Goal: Find contact information: Find contact information

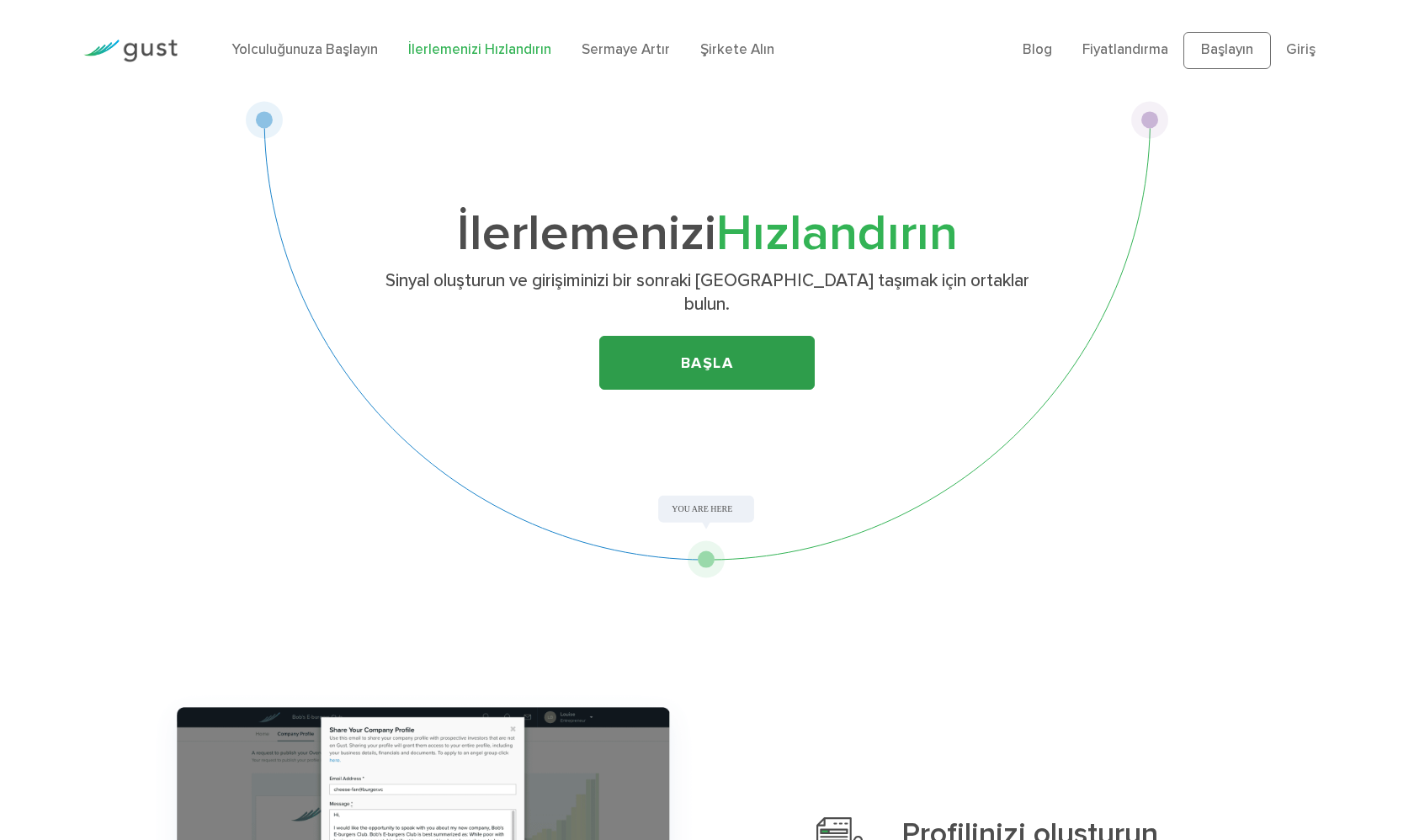
click at [706, 335] on link "BAŞLA" at bounding box center [707, 362] width 216 height 54
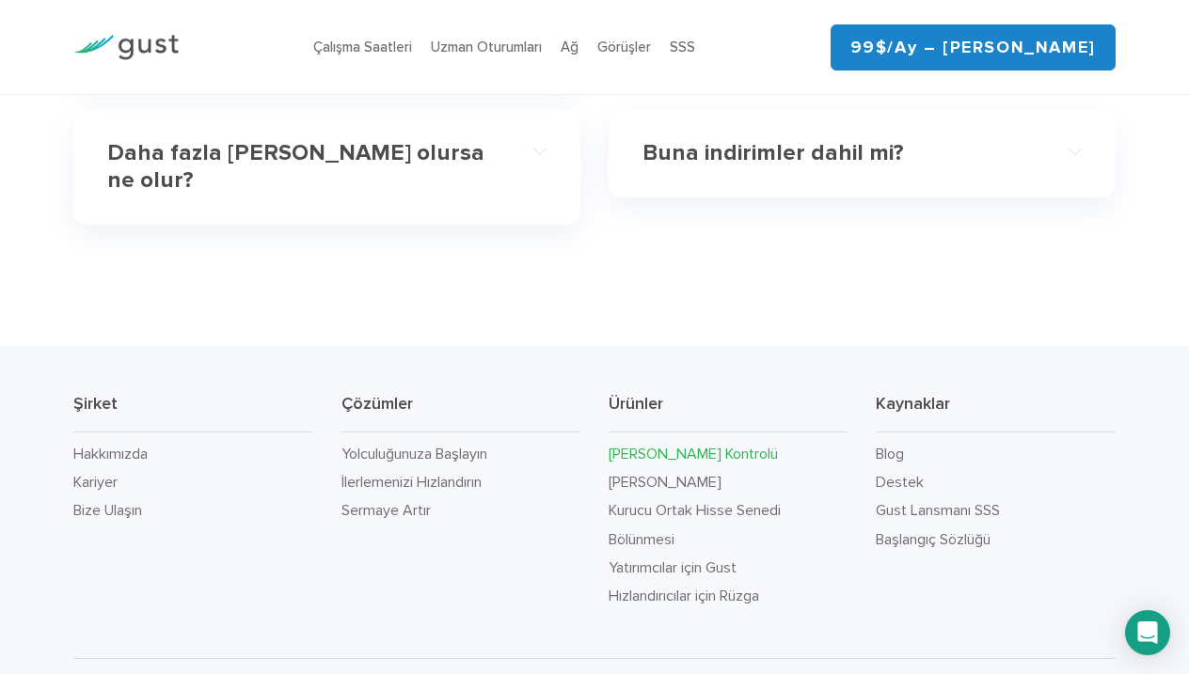
scroll to position [6326, 0]
click at [886, 474] on link "Destek" at bounding box center [900, 483] width 48 height 18
click at [130, 502] on link "Bize Ulaşın" at bounding box center [107, 511] width 69 height 18
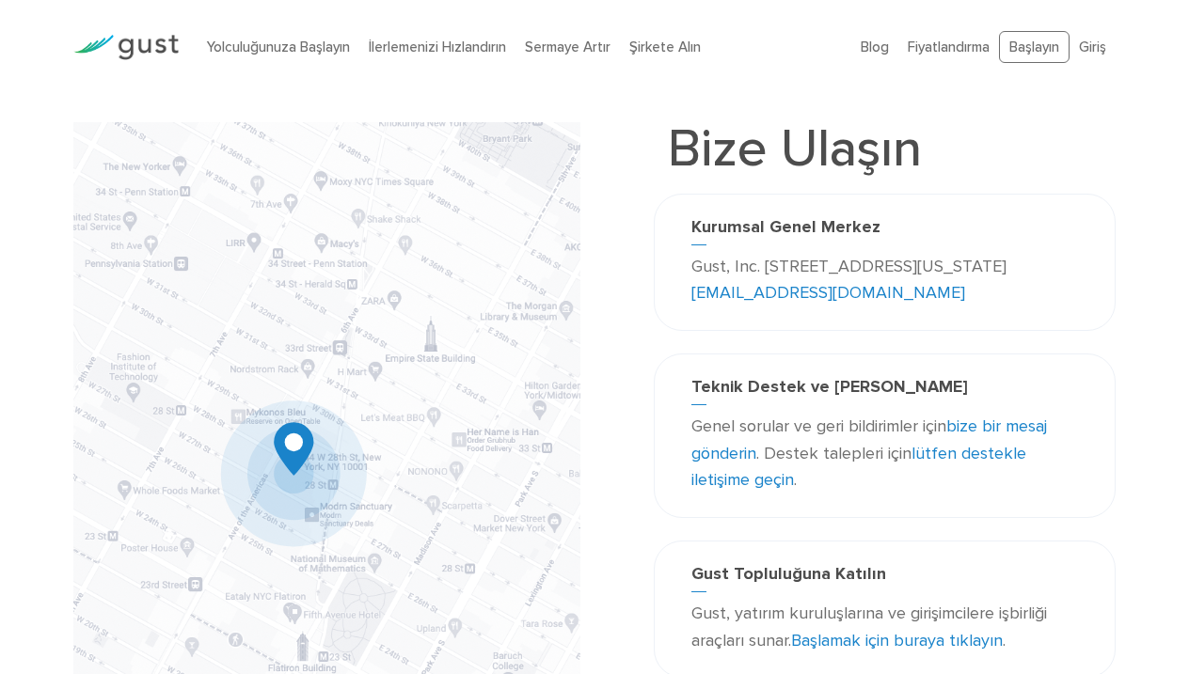
click at [844, 288] on link "[EMAIL_ADDRESS][DOMAIN_NAME]" at bounding box center [828, 293] width 274 height 20
click at [959, 47] on link "Fiyatlandırma" at bounding box center [949, 47] width 82 height 17
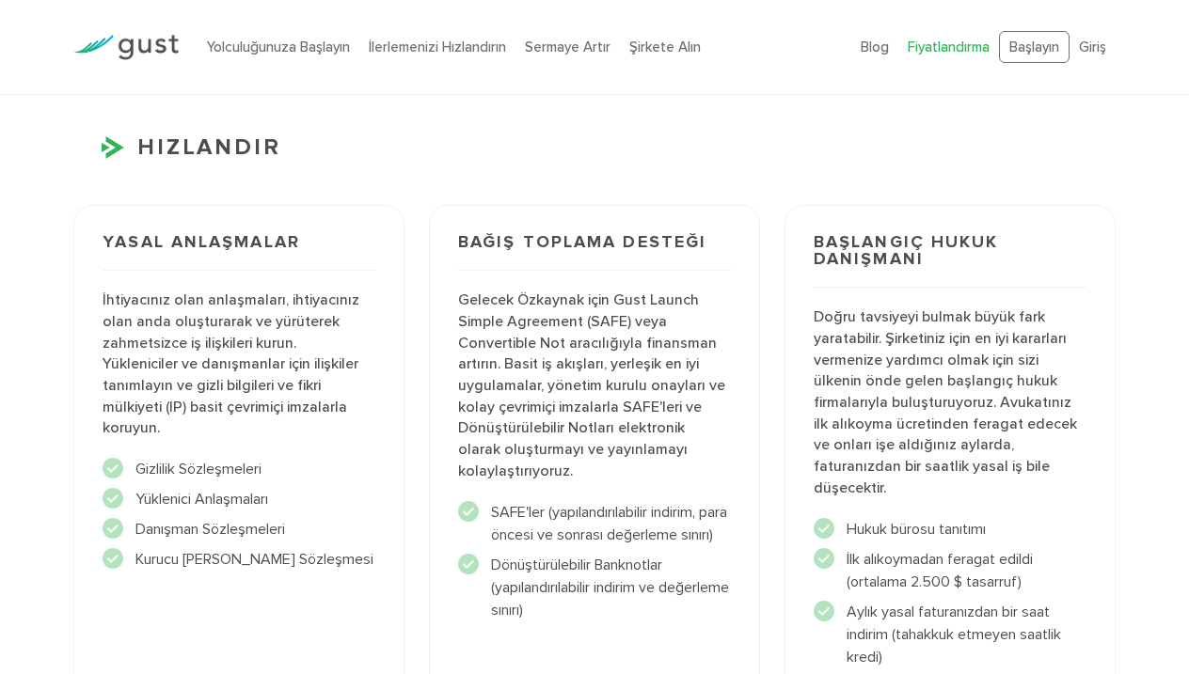
scroll to position [2017, 0]
